Goal: Find specific page/section: Find specific page/section

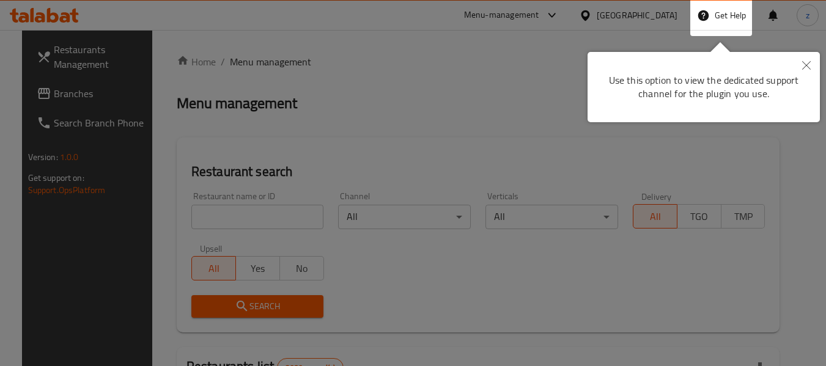
click at [501, 72] on div at bounding box center [413, 371] width 826 height 742
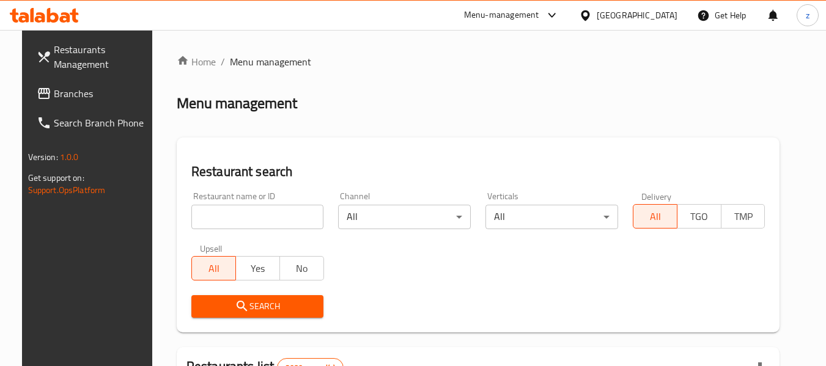
click at [539, 18] on div "Menu-management" at bounding box center [501, 15] width 75 height 15
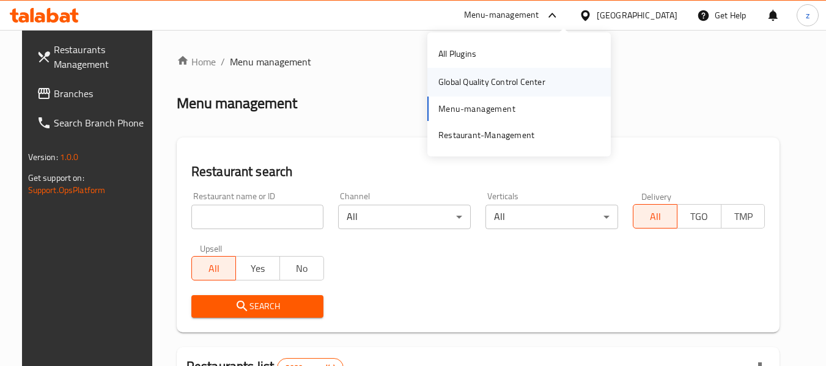
click at [501, 77] on div "Global Quality Control Center" at bounding box center [491, 81] width 107 height 13
